Goal: Information Seeking & Learning: Learn about a topic

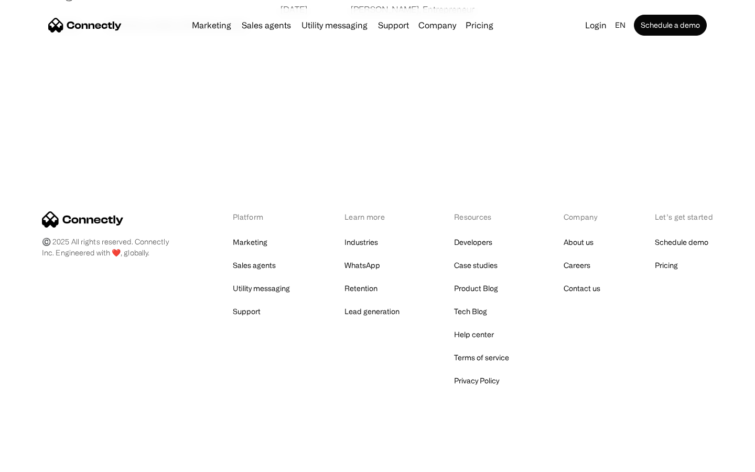
scroll to position [2015, 0]
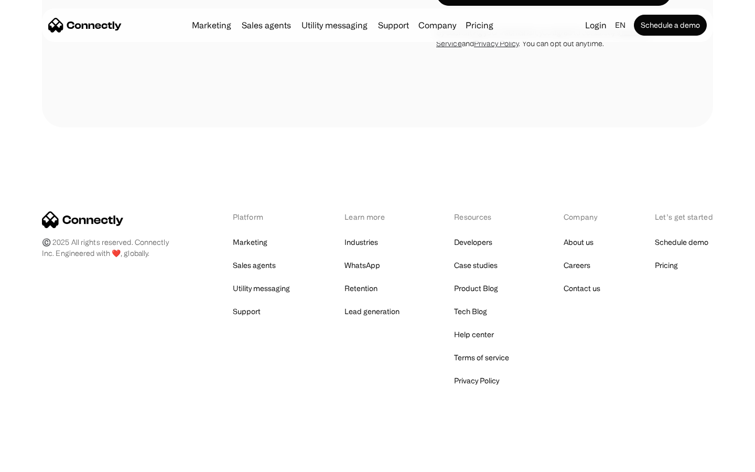
scroll to position [3202, 0]
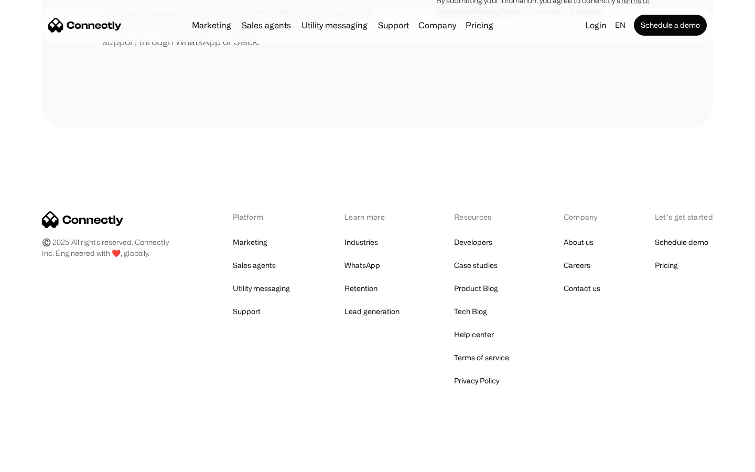
scroll to position [487, 0]
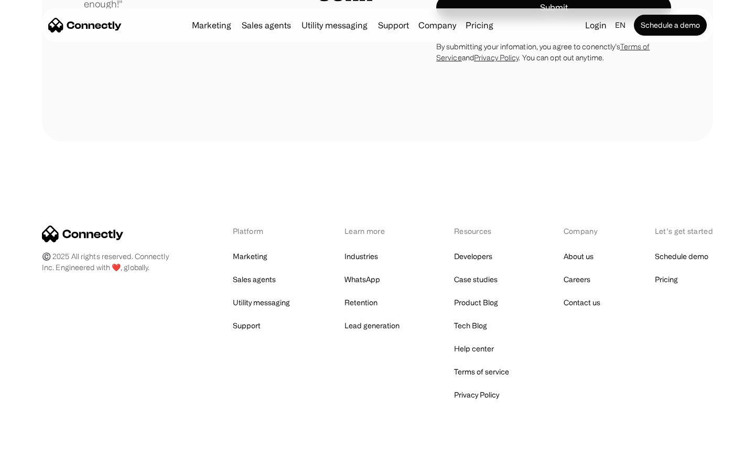
scroll to position [2920, 0]
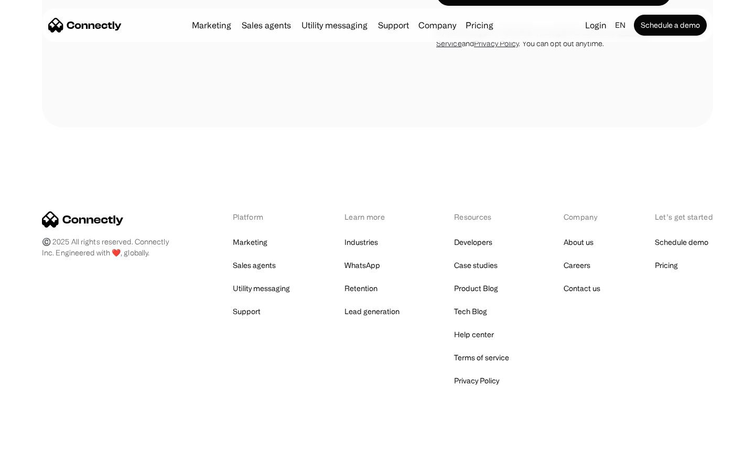
scroll to position [885, 0]
